Goal: Task Accomplishment & Management: Manage account settings

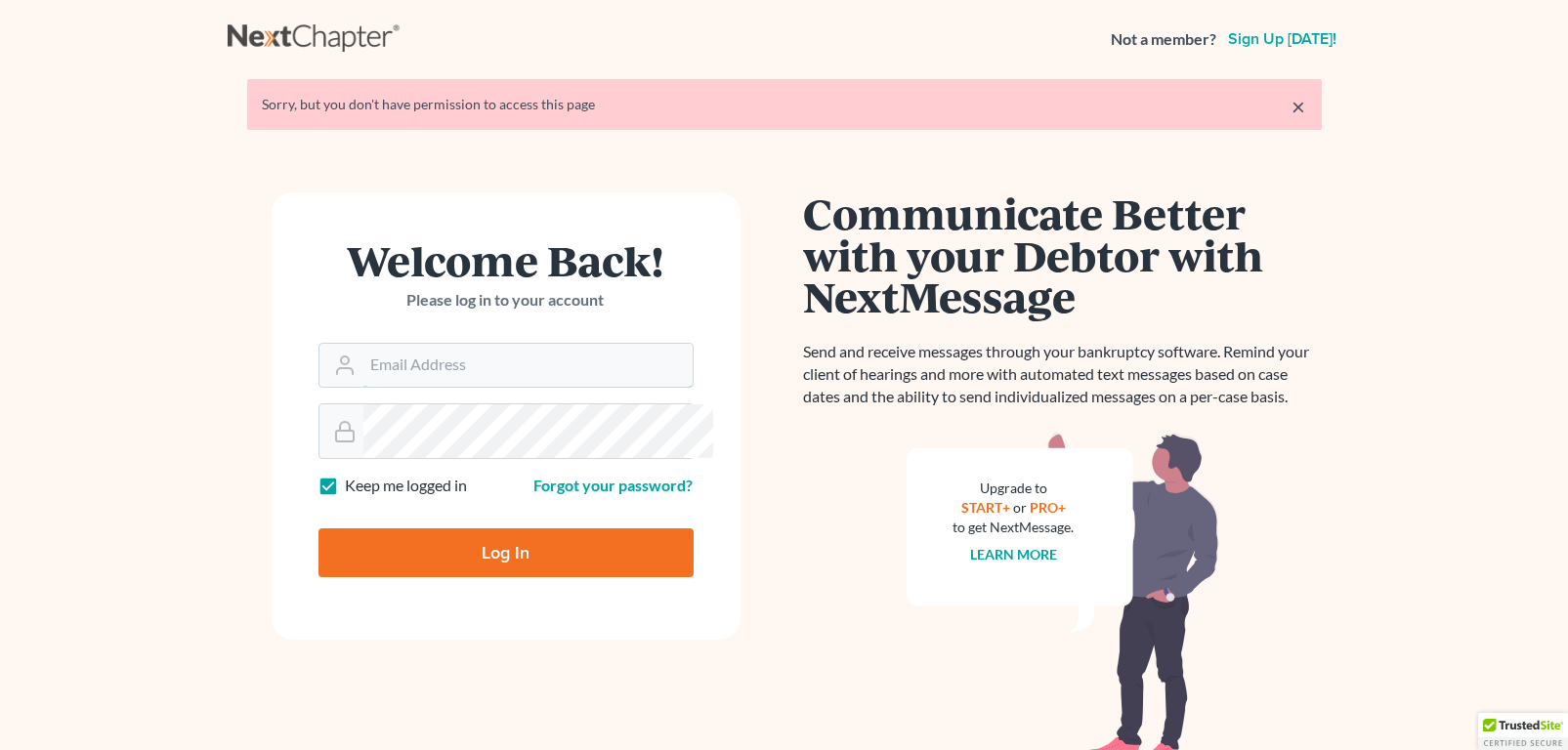
type input "[PERSON_NAME][EMAIL_ADDRESS][DOMAIN_NAME]"
click at [556, 577] on input "Log In" at bounding box center [506, 553] width 375 height 49
type input "Thinking..."
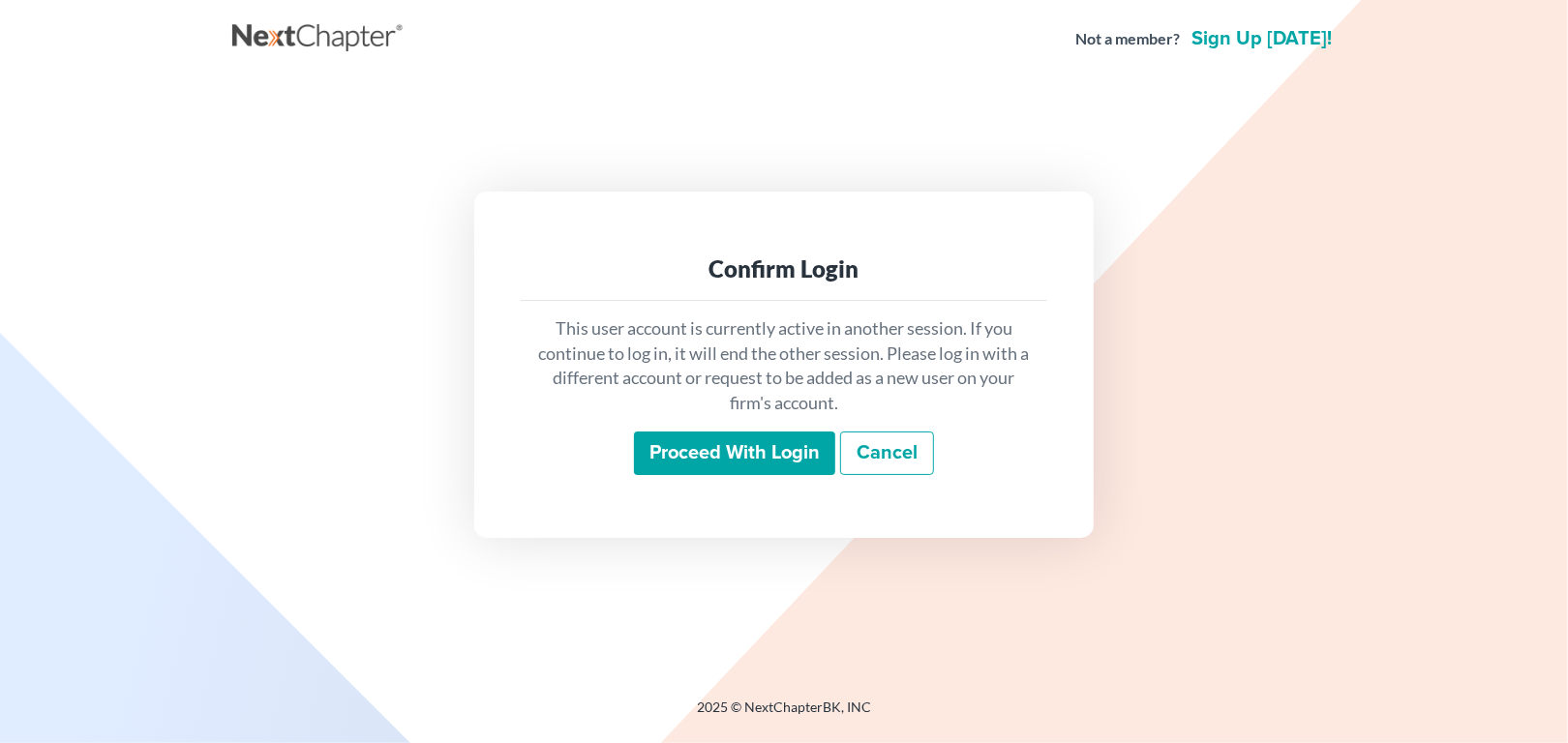
click at [675, 470] on input "Proceed with login" at bounding box center [734, 454] width 201 height 45
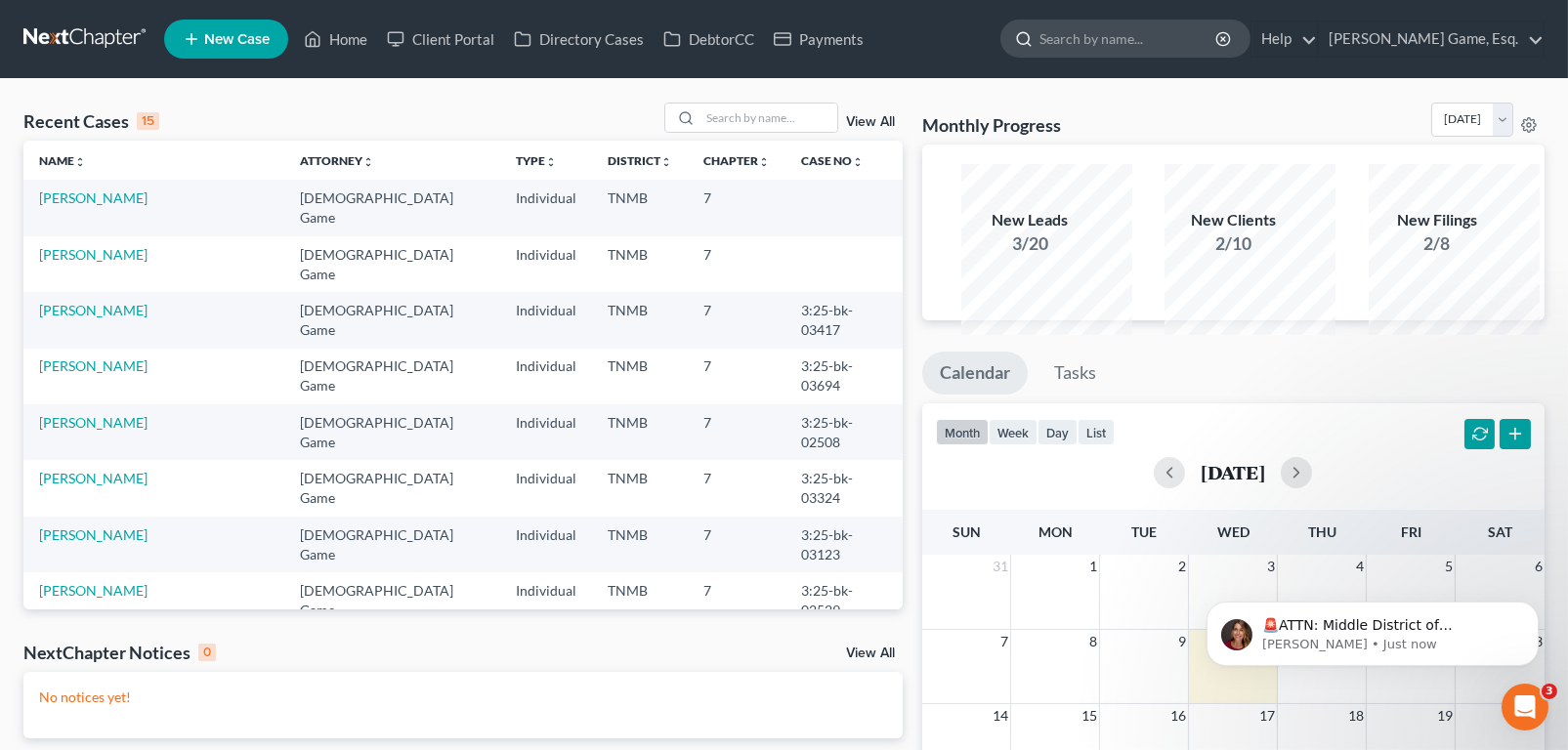
click at [1067, 53] on input "search" at bounding box center [1128, 38] width 179 height 36
type input "bell"
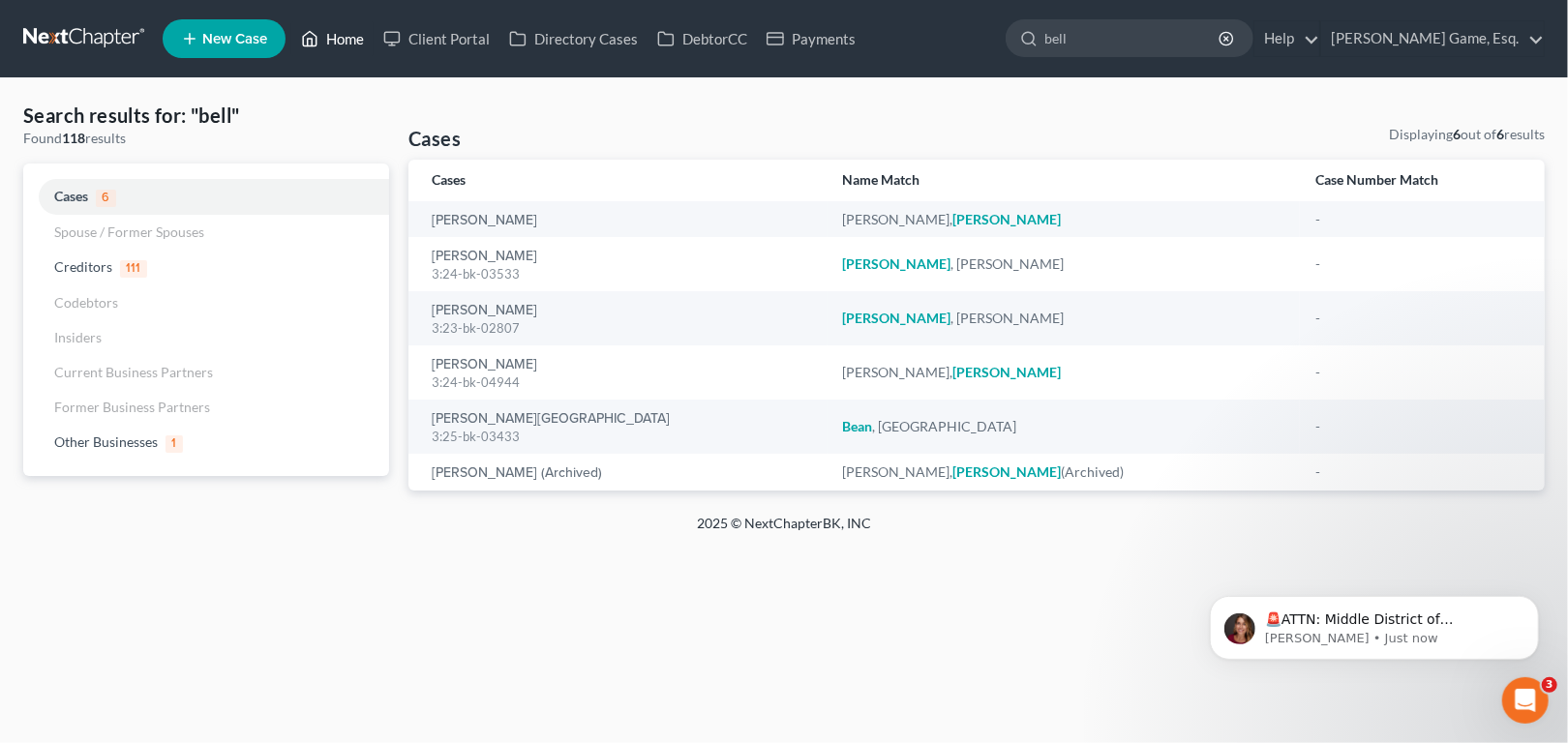
click at [374, 56] on link "Home" at bounding box center [332, 39] width 82 height 35
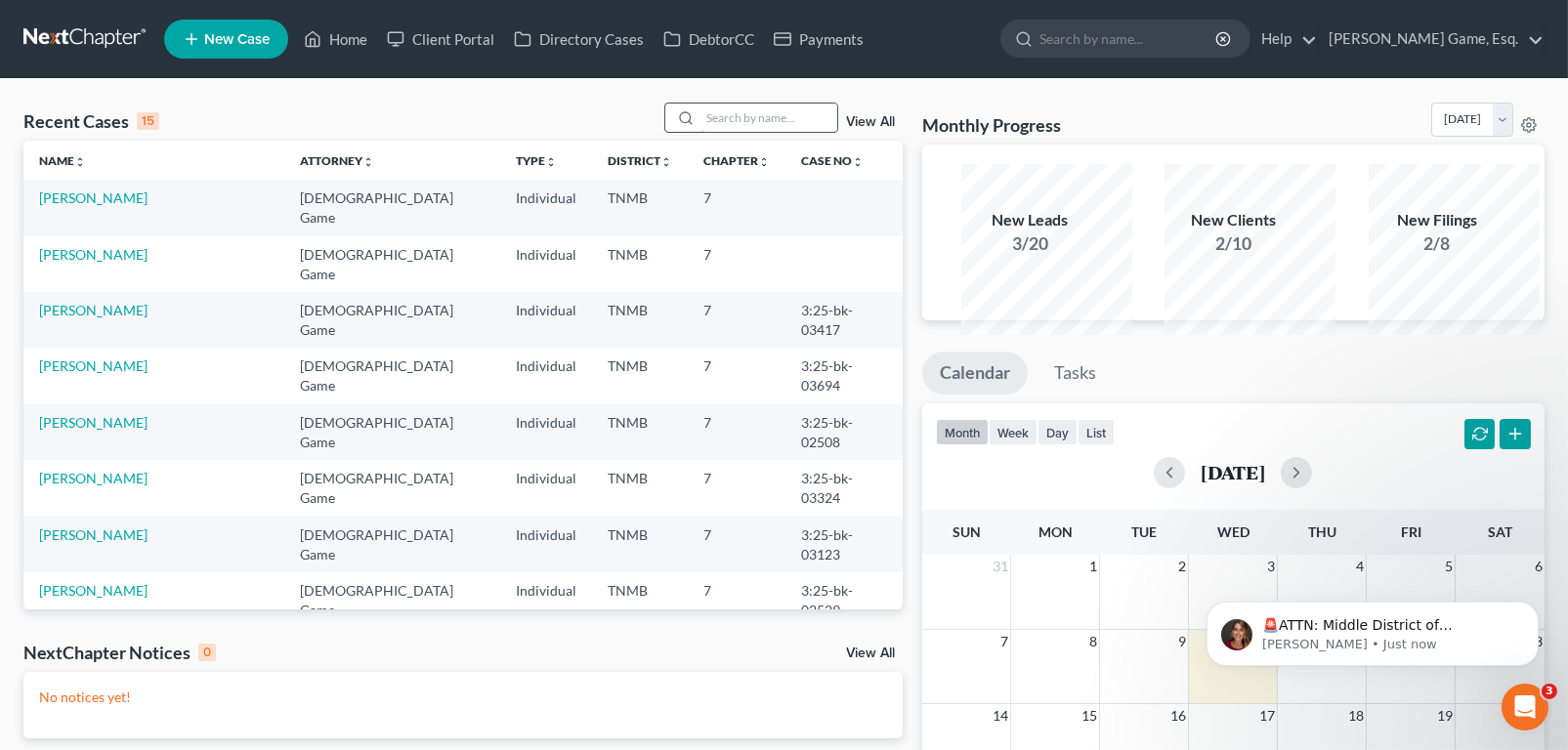
click at [746, 132] on input "search" at bounding box center [768, 117] width 137 height 28
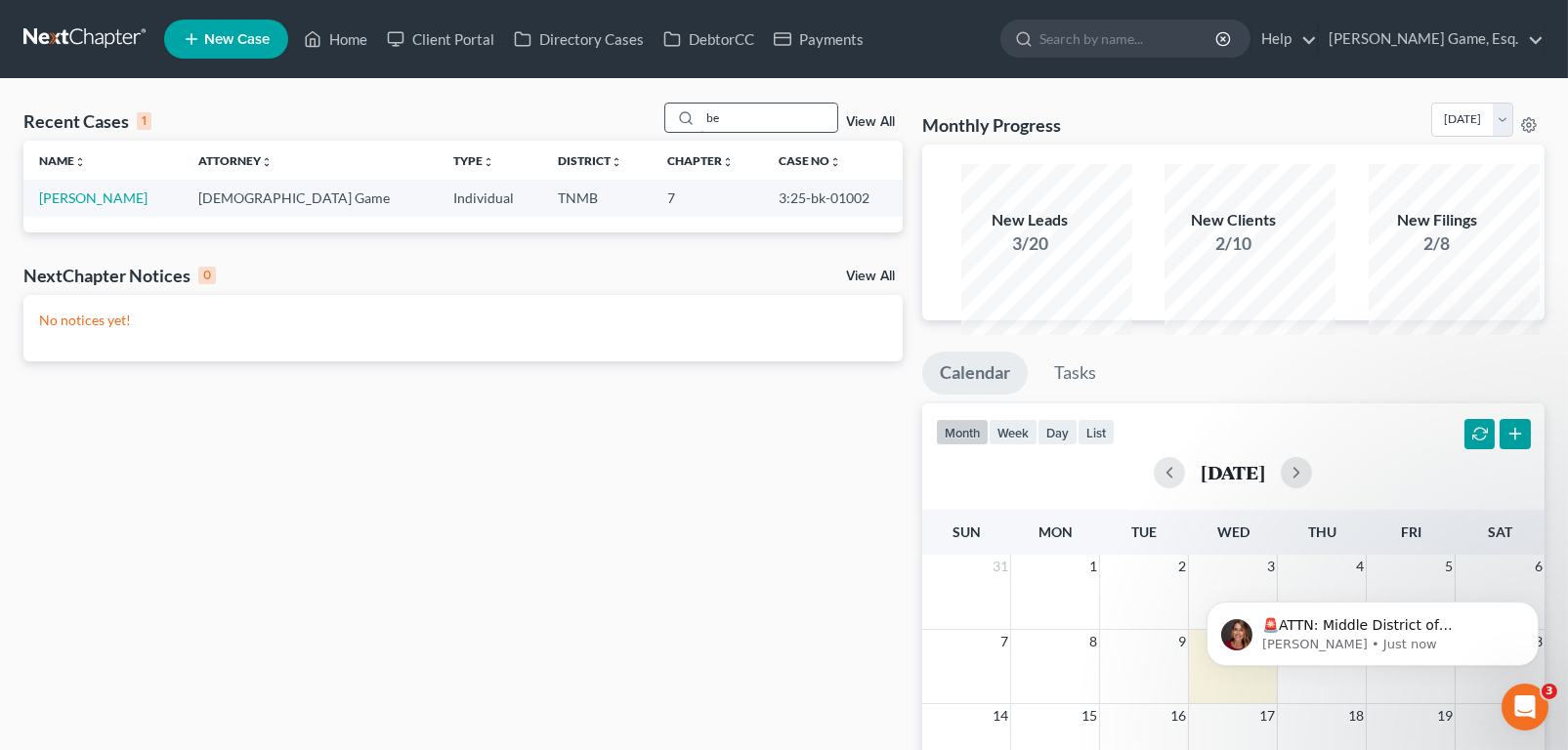
type input "b"
type input "dove"
click at [115, 206] on link "[PERSON_NAME]" at bounding box center [93, 198] width 109 height 17
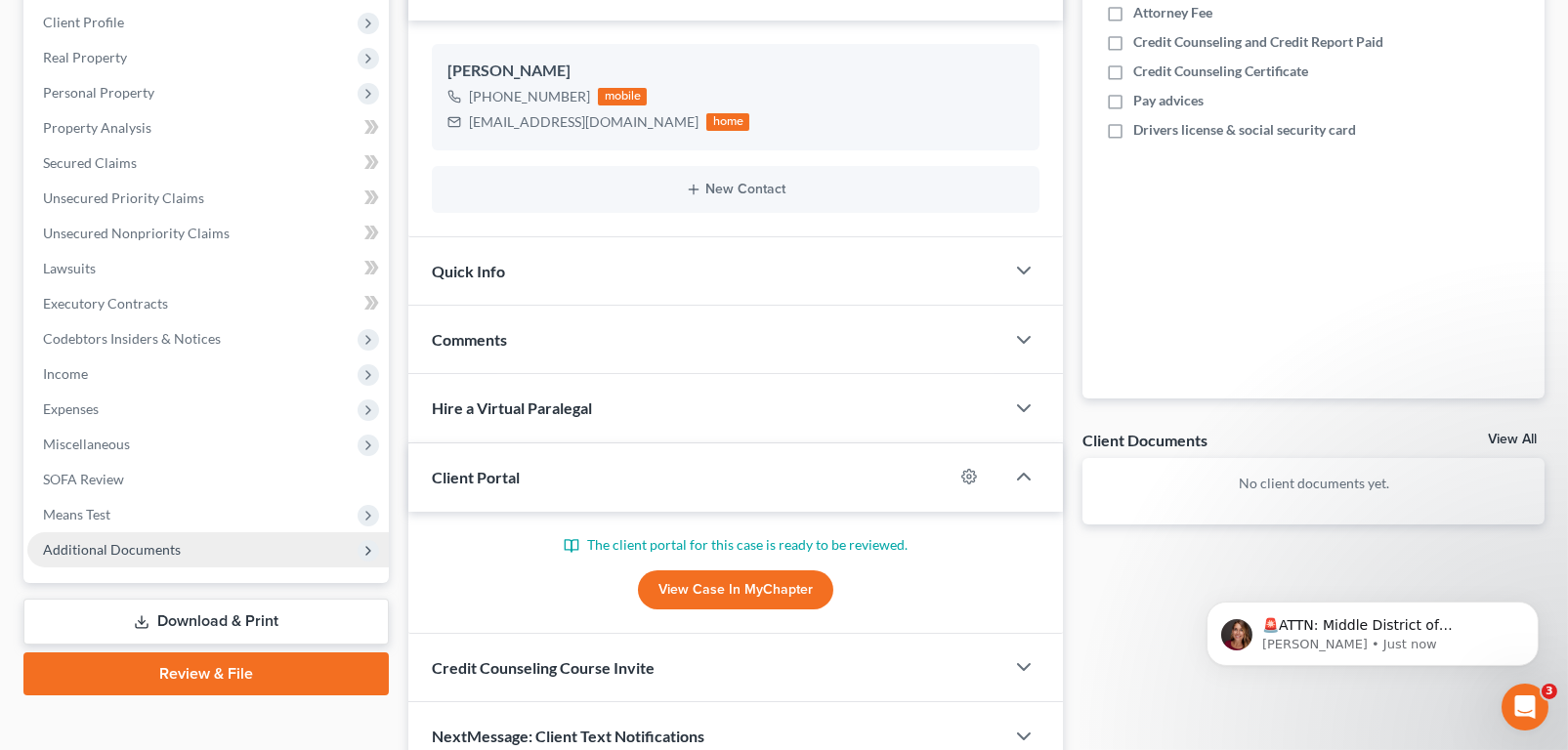
scroll to position [86, 0]
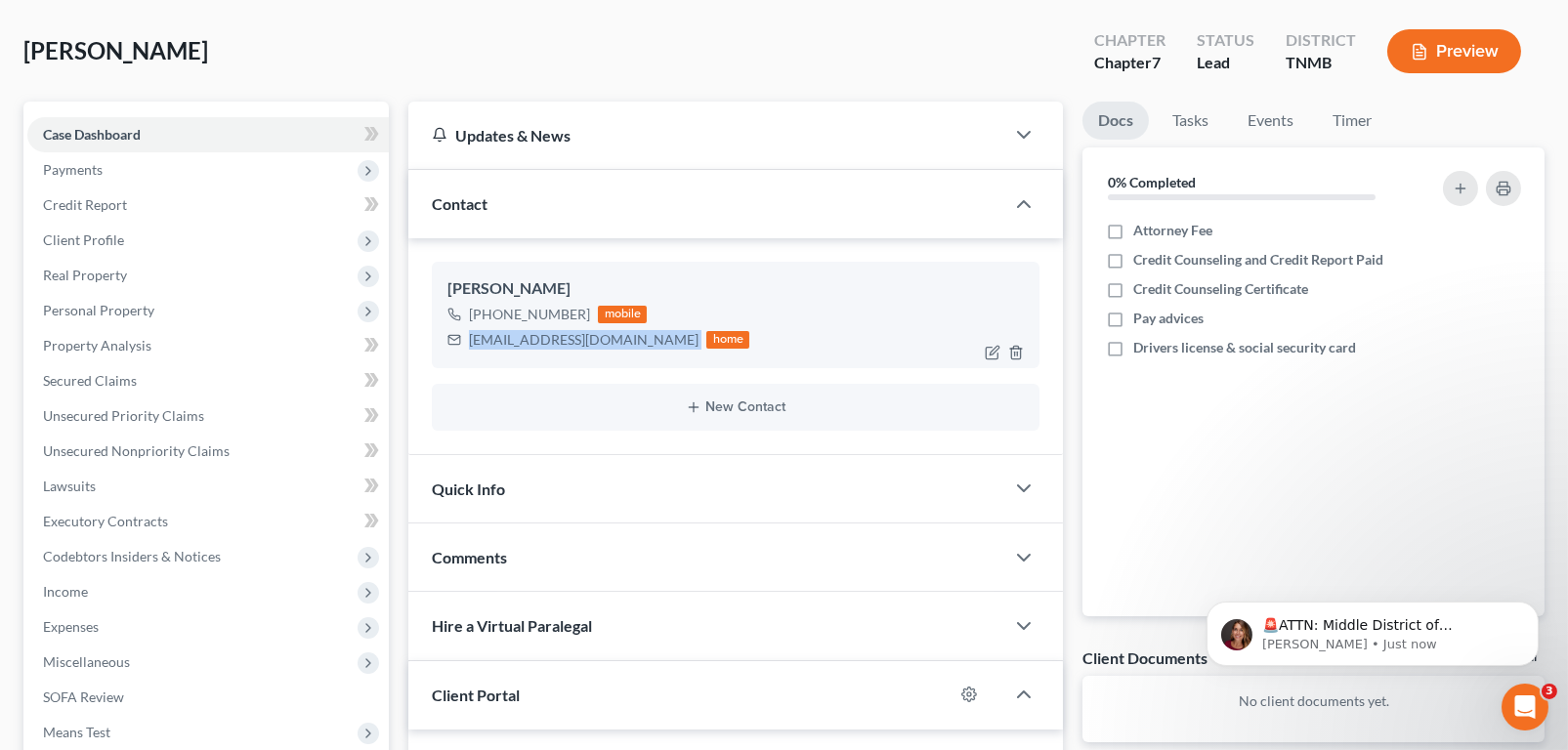
drag, startPoint x: 484, startPoint y: 438, endPoint x: 670, endPoint y: 451, distance: 186.5
click at [670, 353] on div "[EMAIL_ADDRESS][DOMAIN_NAME] home" at bounding box center [598, 340] width 302 height 25
drag, startPoint x: 670, startPoint y: 451, endPoint x: 584, endPoint y: 448, distance: 86.1
copy div "[EMAIL_ADDRESS][DOMAIN_NAME]"
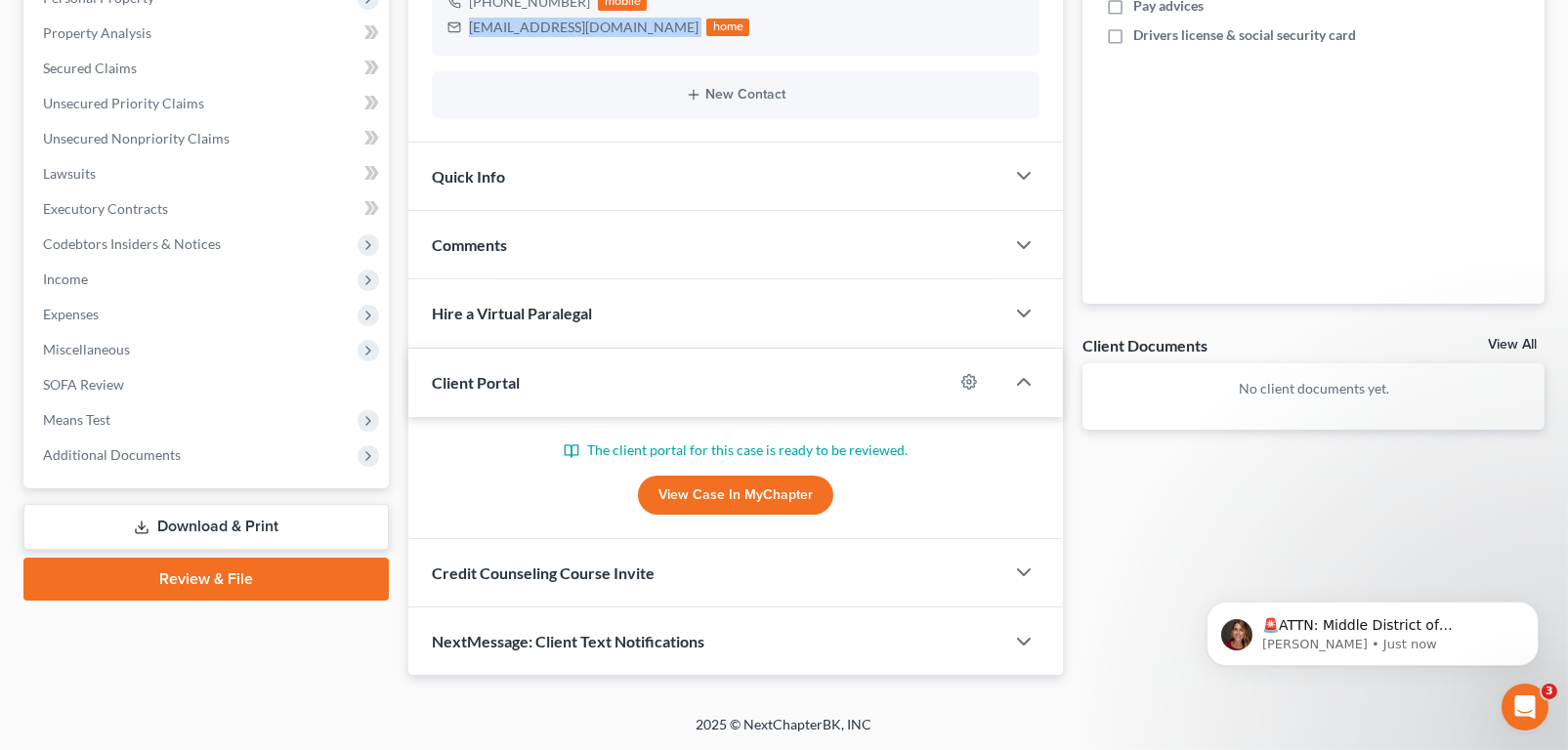
scroll to position [672, 0]
click at [612, 563] on span "Credit Counseling Course Invite" at bounding box center [544, 572] width 223 height 19
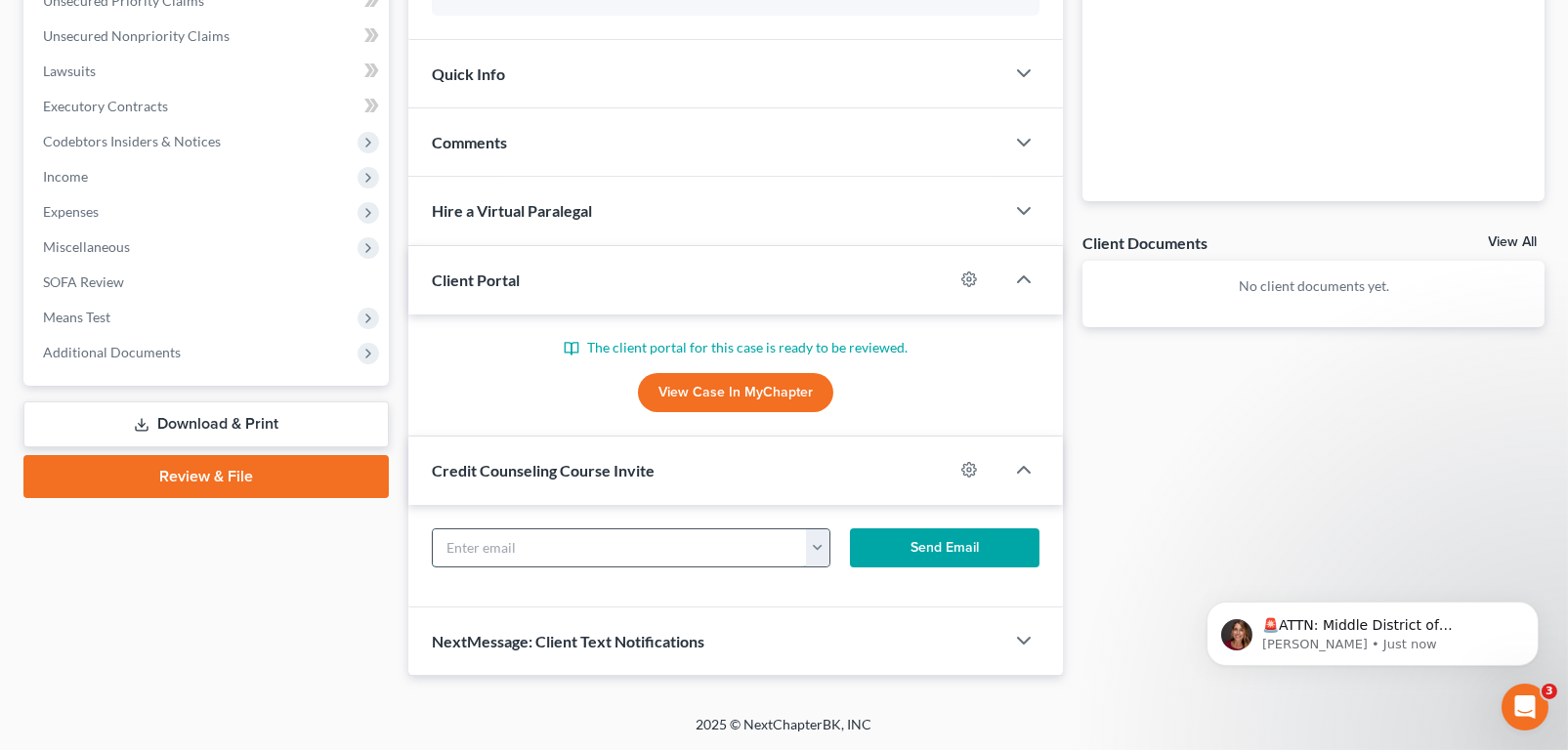
click at [517, 566] on input "text" at bounding box center [620, 549] width 373 height 37
paste input "[EMAIL_ADDRESS][DOMAIN_NAME]"
type input "[EMAIL_ADDRESS][DOMAIN_NAME]"
click at [968, 567] on button "Send Email" at bounding box center [944, 549] width 190 height 39
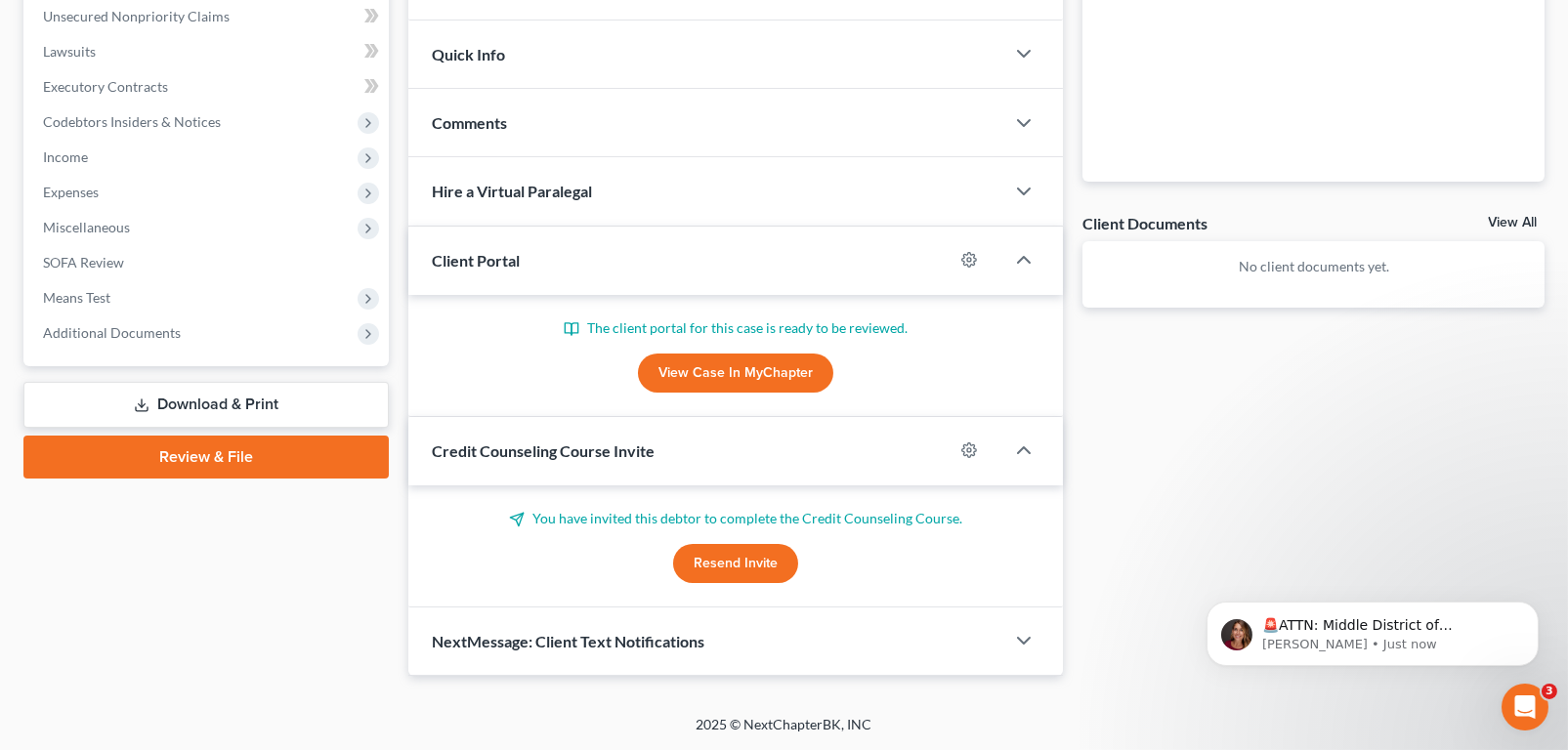
click at [775, 393] on link "View Case in MyChapter" at bounding box center [735, 374] width 196 height 39
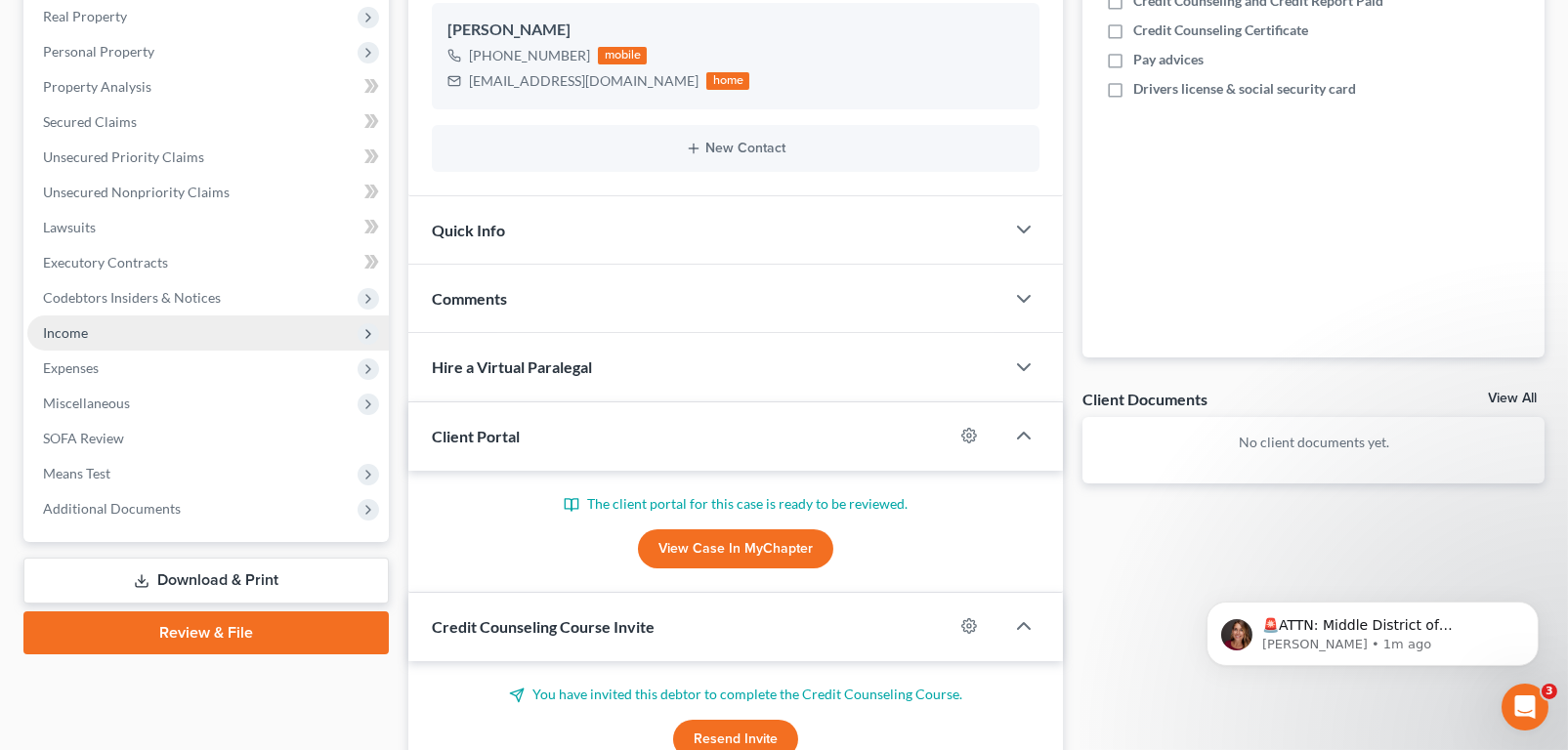
scroll to position [0, 0]
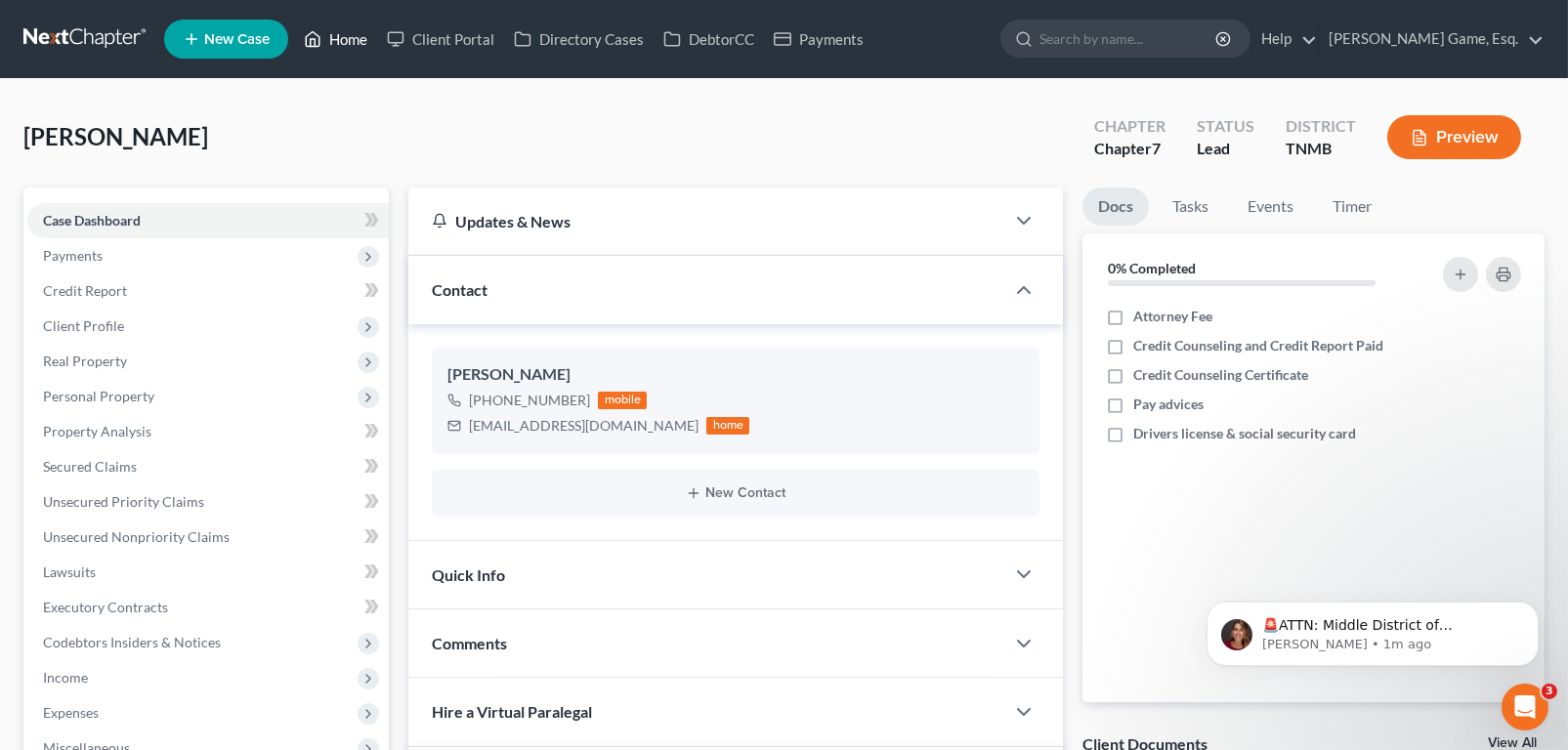
click at [377, 49] on link "Home" at bounding box center [335, 39] width 83 height 35
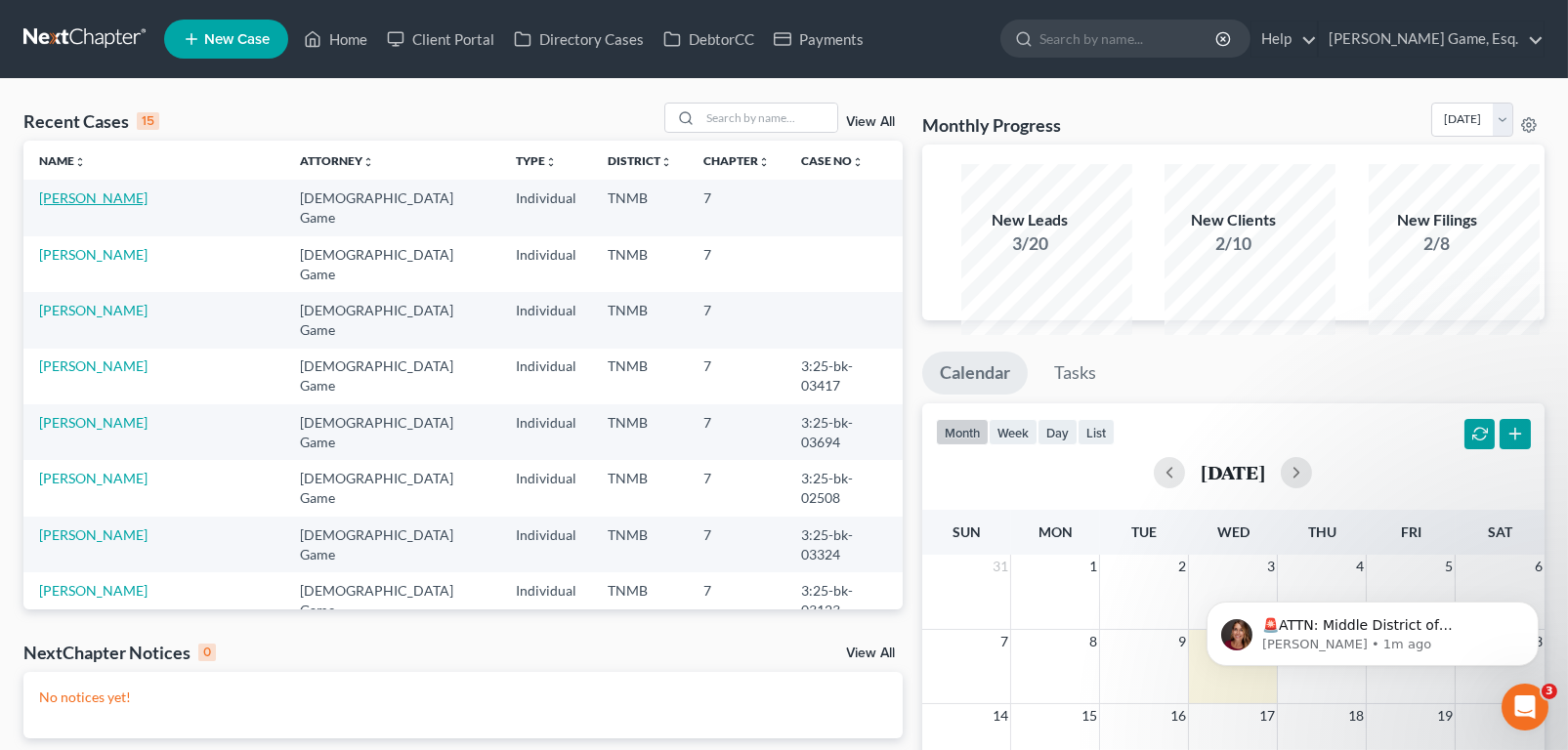
click at [134, 206] on link "[PERSON_NAME]" at bounding box center [93, 198] width 109 height 17
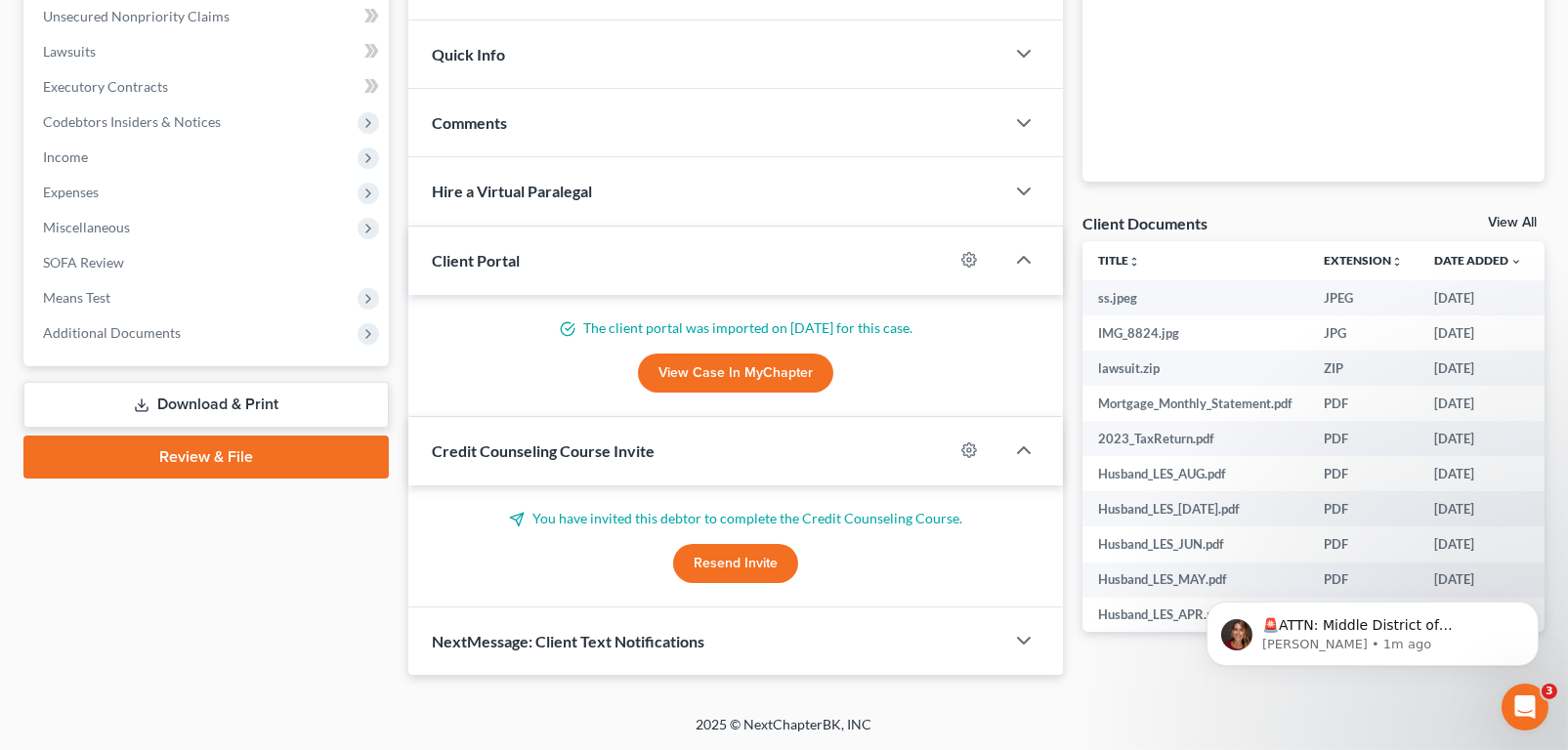
click at [203, 537] on div "Case Dashboard Payments Invoices Payments Payments Credit Report Client Profile" at bounding box center [206, 171] width 385 height 1009
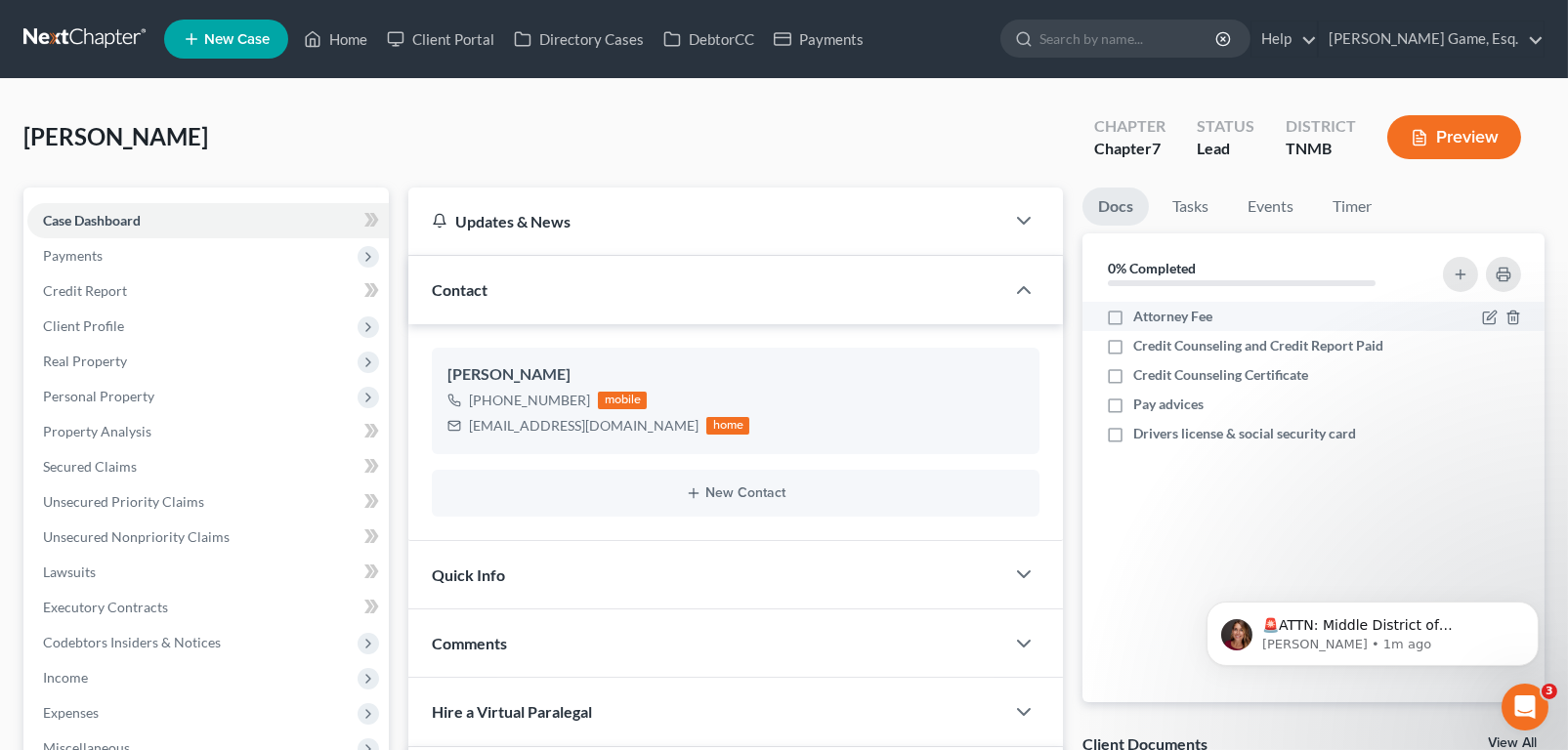
click at [1133, 327] on label "Attorney Fee" at bounding box center [1172, 317] width 79 height 20
click at [1141, 320] on input "Attorney Fee" at bounding box center [1147, 313] width 13 height 13
checkbox input "true"
click at [1133, 356] on label "Credit Counseling and Credit Report Paid" at bounding box center [1258, 346] width 250 height 20
click at [1141, 349] on input "Credit Counseling and Credit Report Paid" at bounding box center [1147, 342] width 13 height 13
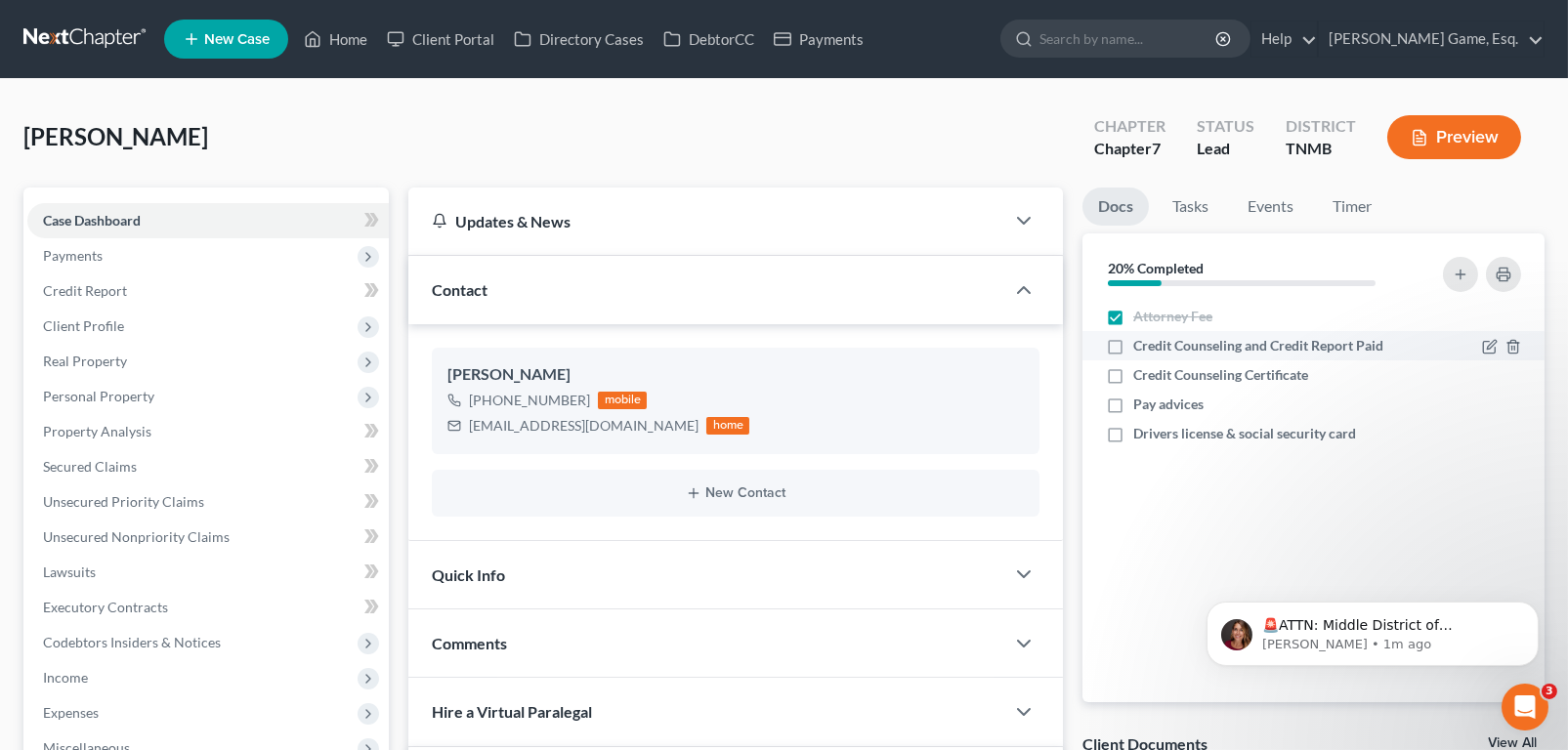
checkbox input "true"
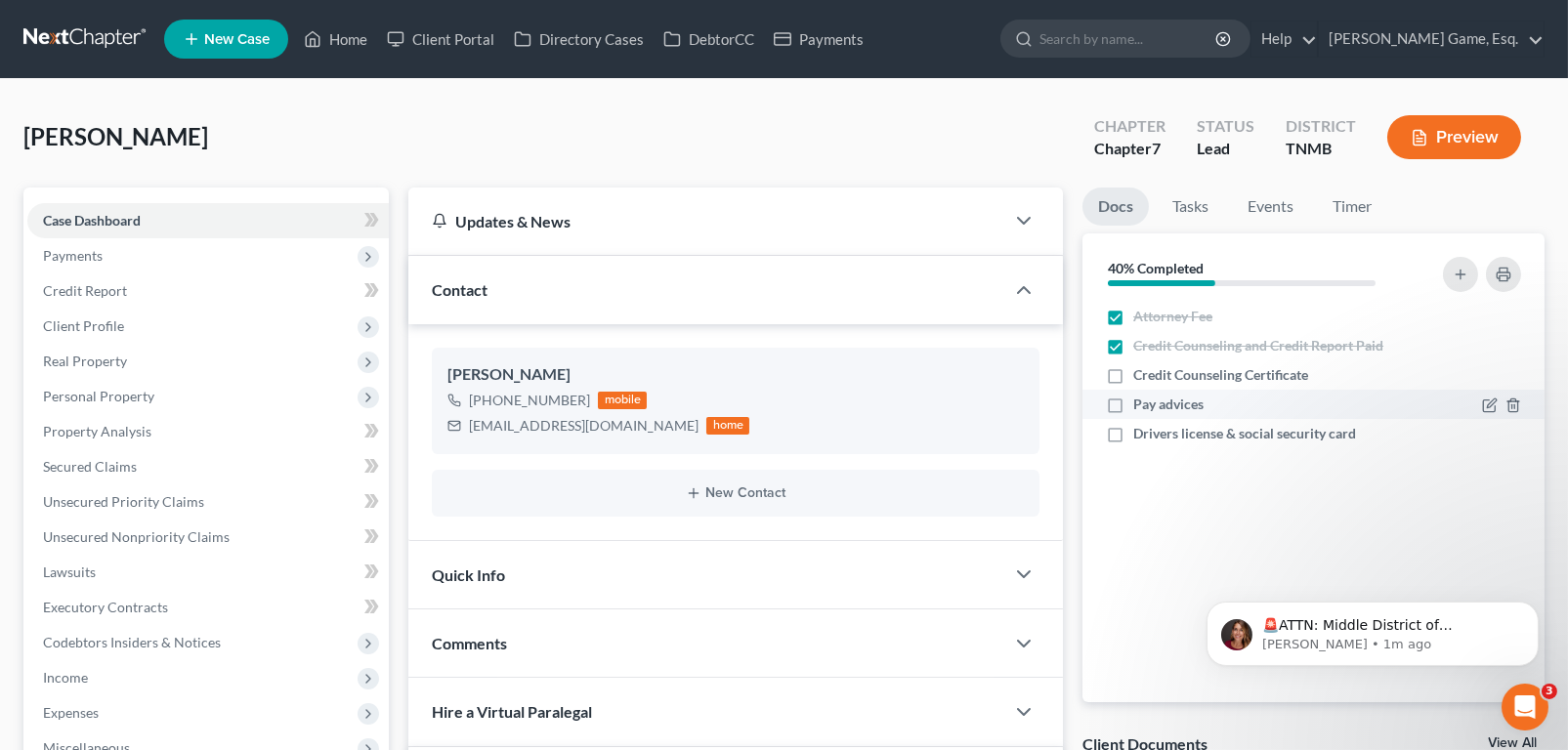
click at [1133, 415] on label "Pay advices" at bounding box center [1168, 405] width 70 height 20
click at [1141, 408] on input "Pay advices" at bounding box center [1147, 401] width 13 height 13
checkbox input "true"
click at [1133, 444] on label "Drivers license & social security card" at bounding box center [1244, 434] width 223 height 20
click at [1141, 437] on input "Drivers license & social security card" at bounding box center [1147, 430] width 13 height 13
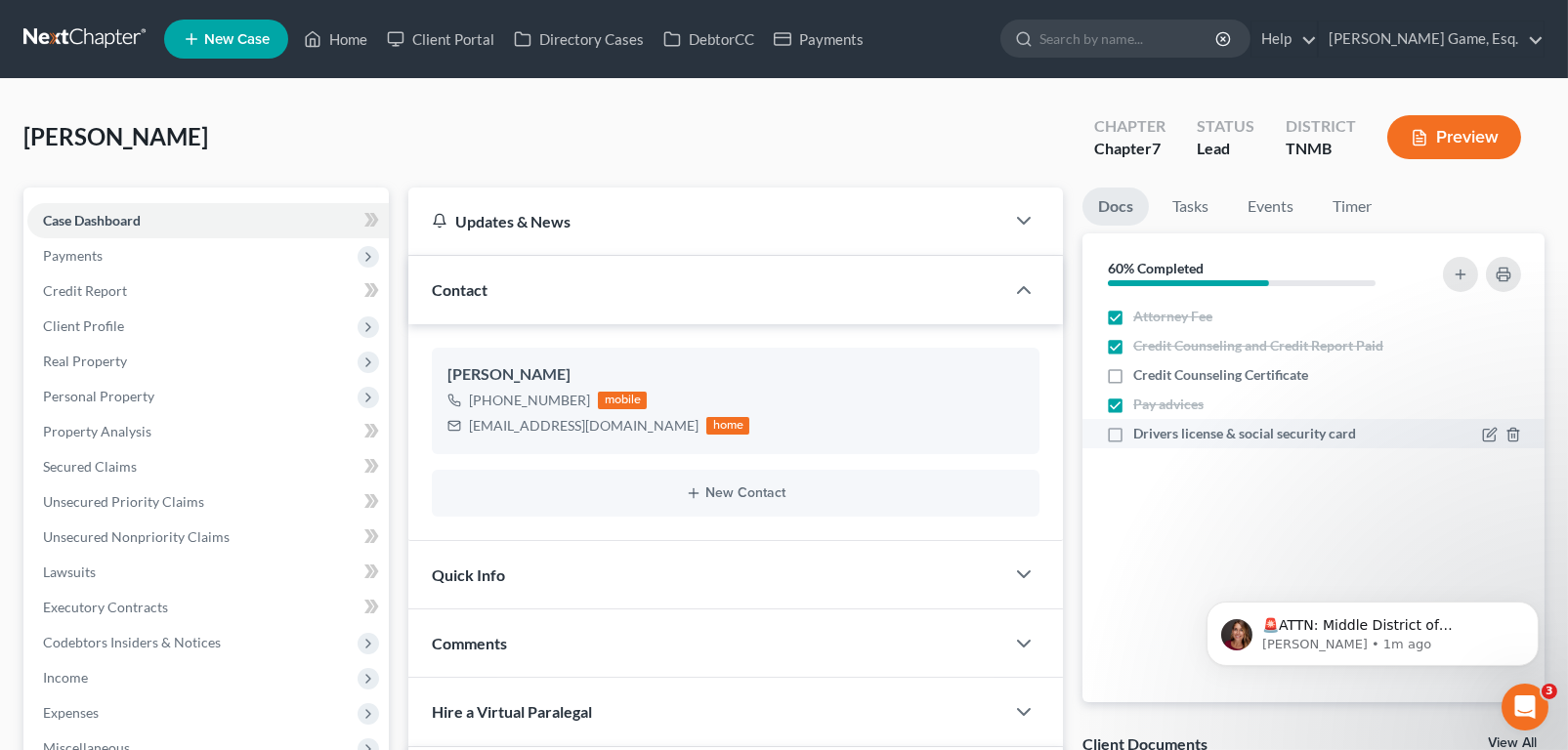
checkbox input "true"
click at [377, 51] on link "Home" at bounding box center [335, 39] width 83 height 35
